Goal: Transaction & Acquisition: Book appointment/travel/reservation

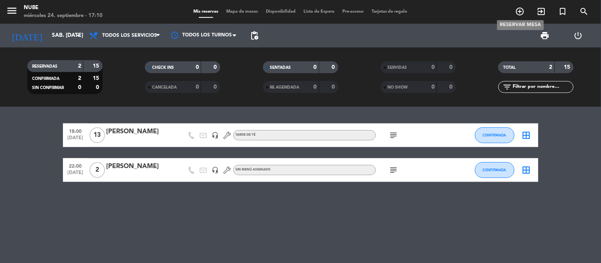
click at [525, 11] on icon "add_circle_outline" at bounding box center [520, 12] width 10 height 10
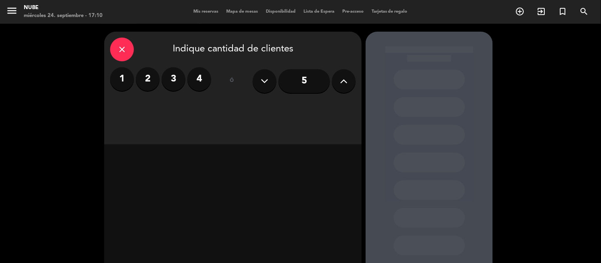
click at [156, 81] on label "2" at bounding box center [148, 79] width 24 height 24
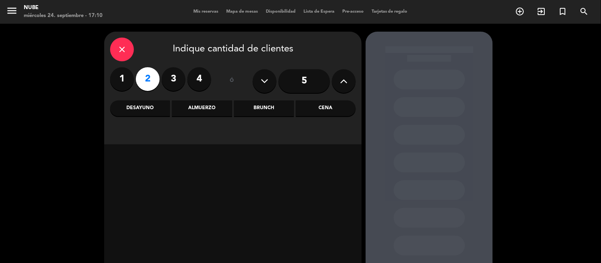
click at [296, 111] on div "Cena" at bounding box center [326, 109] width 60 height 16
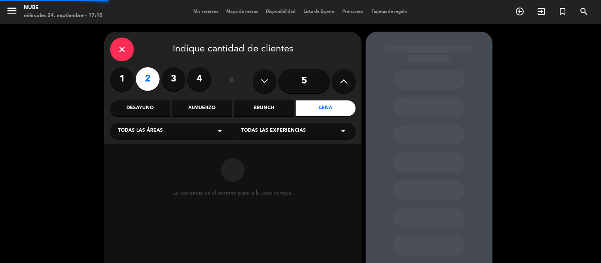
click at [302, 109] on div "Cena" at bounding box center [326, 109] width 60 height 16
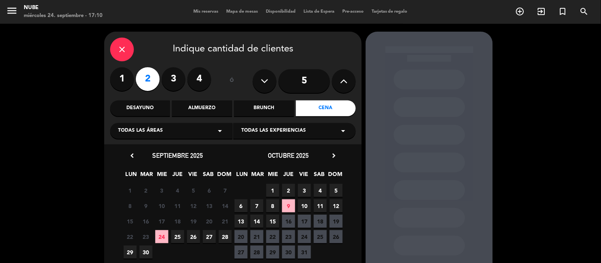
scroll to position [44, 0]
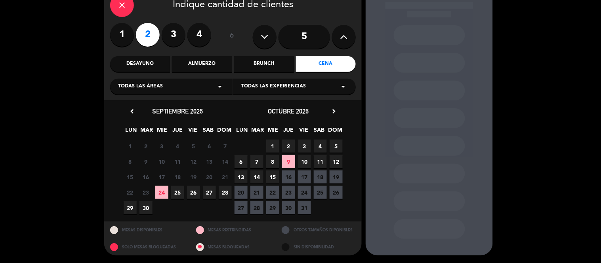
click at [164, 191] on span "24" at bounding box center [161, 192] width 13 height 13
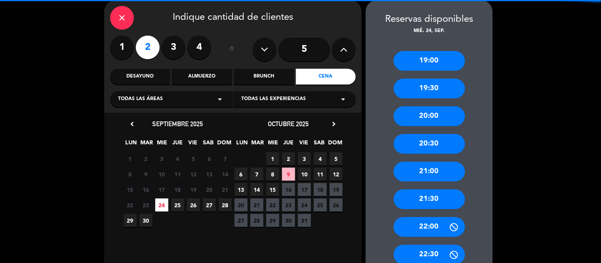
click at [458, 246] on div "22:30" at bounding box center [429, 255] width 71 height 20
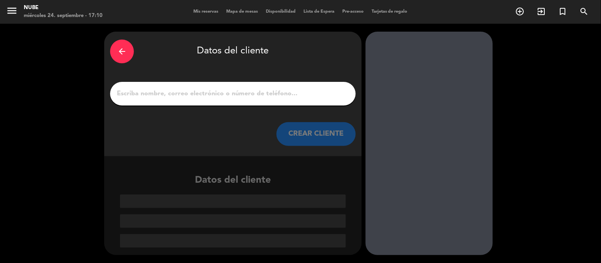
click at [116, 56] on div "arrow_back" at bounding box center [122, 52] width 24 height 24
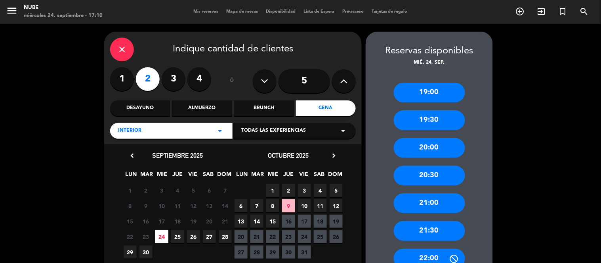
click at [431, 143] on div "20:00" at bounding box center [429, 148] width 71 height 20
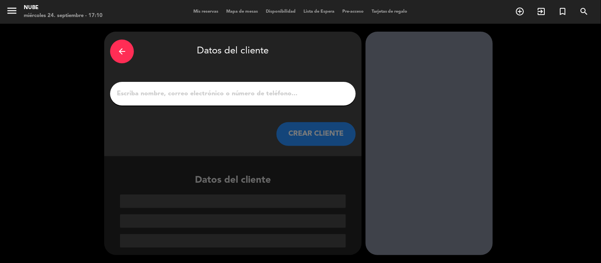
click at [252, 92] on input "1" at bounding box center [233, 93] width 234 height 11
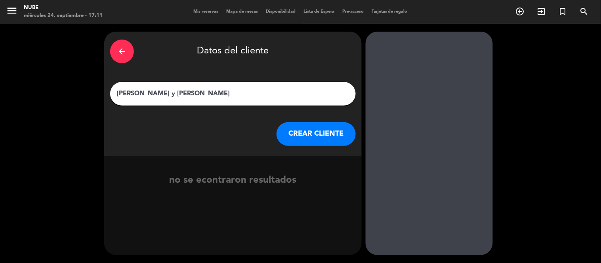
type input "[PERSON_NAME] y [PERSON_NAME]"
click at [303, 118] on div "arrow_back Datos del cliente [PERSON_NAME] y [PERSON_NAME] CLIENTE" at bounding box center [233, 94] width 258 height 125
click at [307, 128] on button "CREAR CLIENTE" at bounding box center [316, 134] width 79 height 24
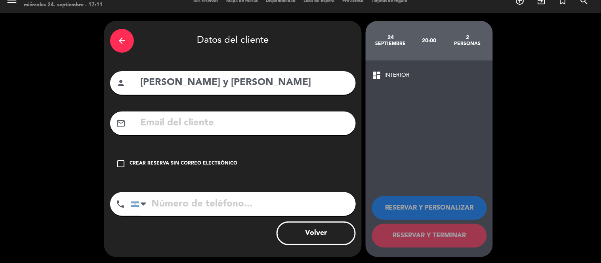
scroll to position [12, 0]
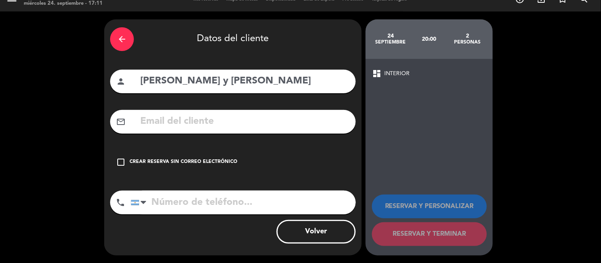
click at [207, 156] on div "check_box_outline_blank Crear reserva sin correo electrónico" at bounding box center [233, 163] width 246 height 24
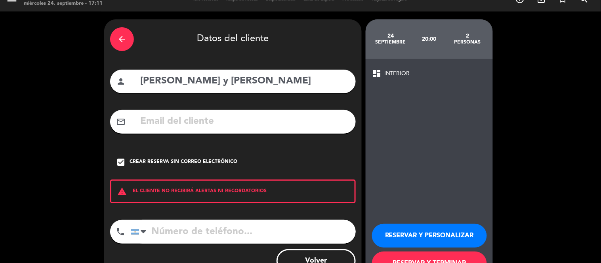
click at [446, 258] on button "RESERVAR Y TERMINAR" at bounding box center [429, 264] width 115 height 24
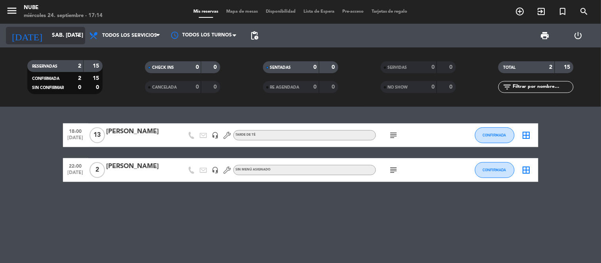
click at [74, 32] on icon "arrow_drop_down" at bounding box center [79, 36] width 10 height 10
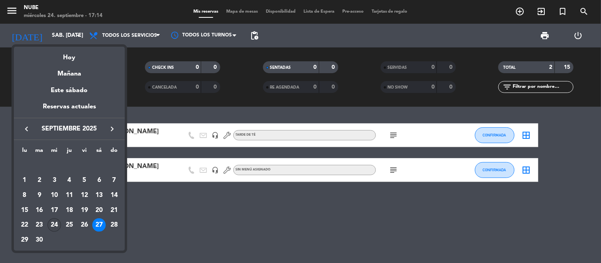
click at [57, 225] on div "24" at bounding box center [54, 225] width 13 height 13
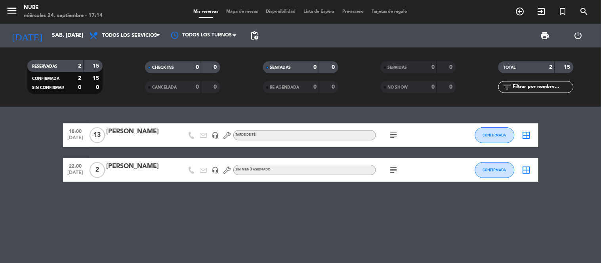
type input "mié. [DATE]"
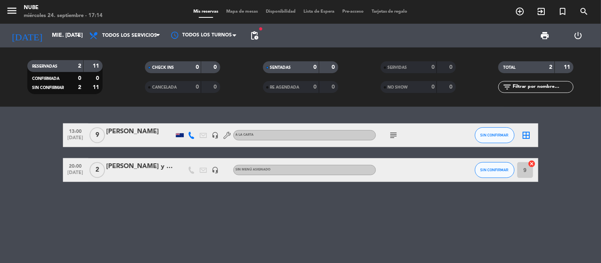
click at [105, 220] on div "13:00 [DATE] 9 [PERSON_NAME] headset_mic A LA CARTA subject SIN CONFIRMAR borde…" at bounding box center [300, 185] width 601 height 156
